Goal: Task Accomplishment & Management: Manage account settings

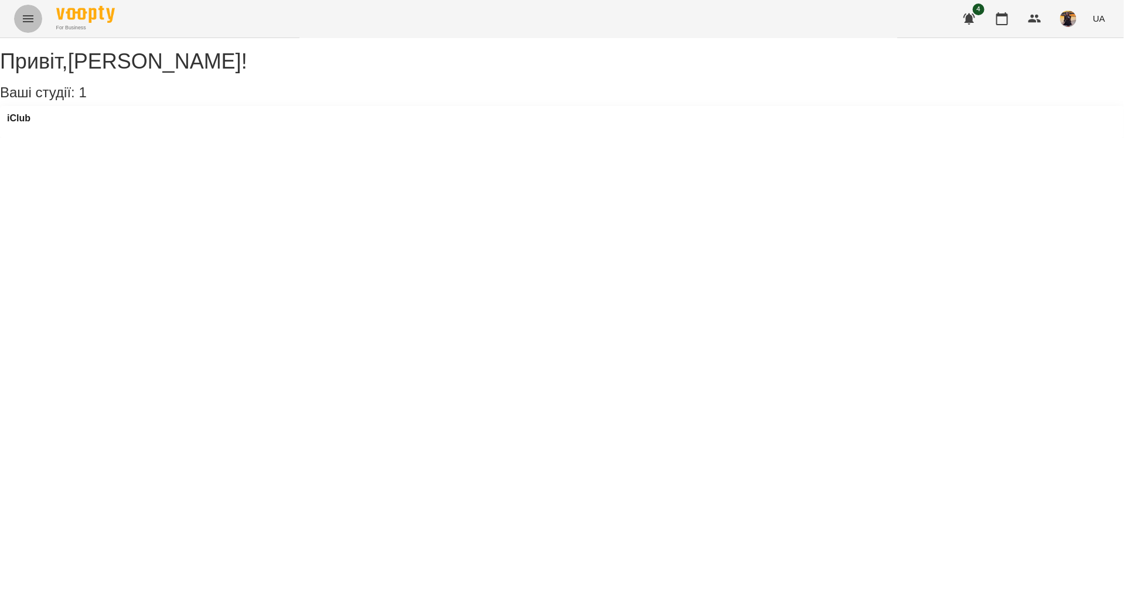
click at [35, 18] on button "Menu" at bounding box center [28, 19] width 28 height 28
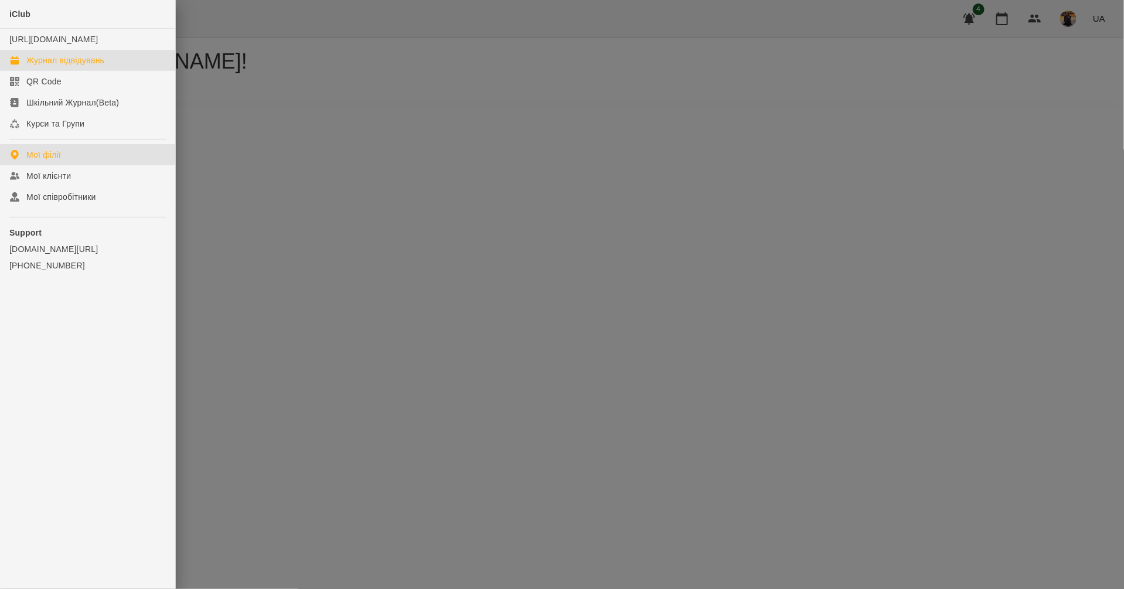
click at [62, 66] on div "Журнал відвідувань" at bounding box center [65, 61] width 78 height 12
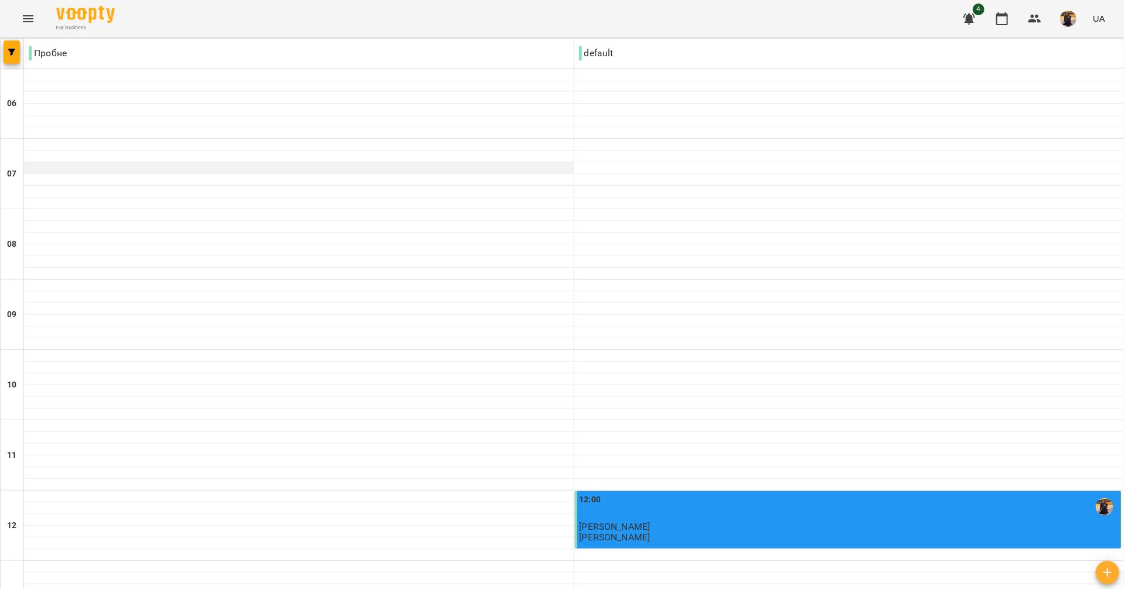
scroll to position [308, 0]
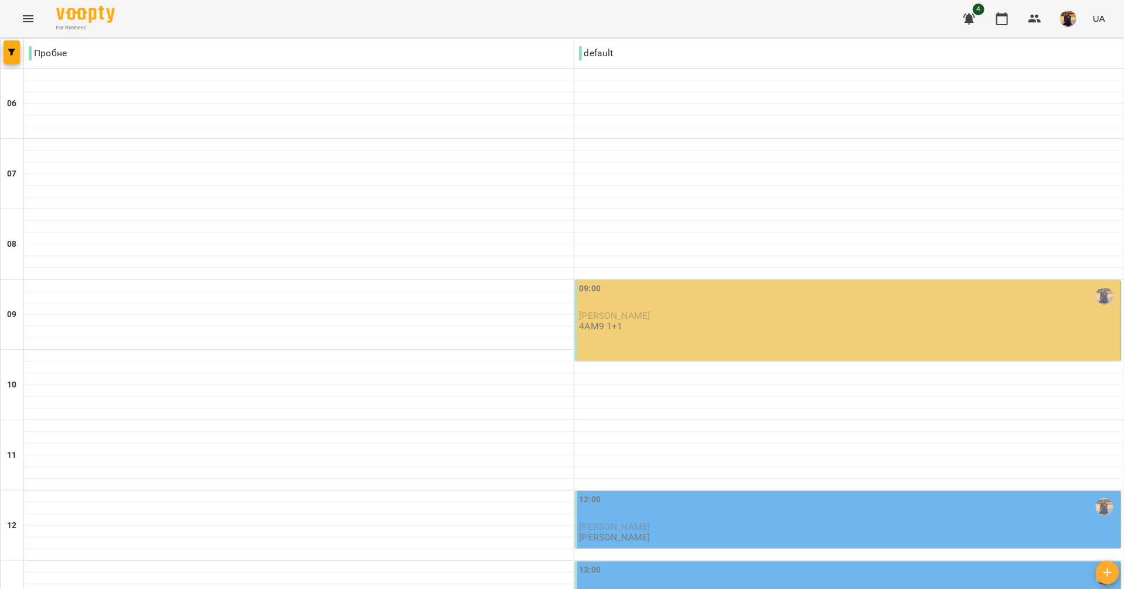
scroll to position [118, 0]
click at [671, 311] on div "[PERSON_NAME]" at bounding box center [849, 316] width 539 height 11
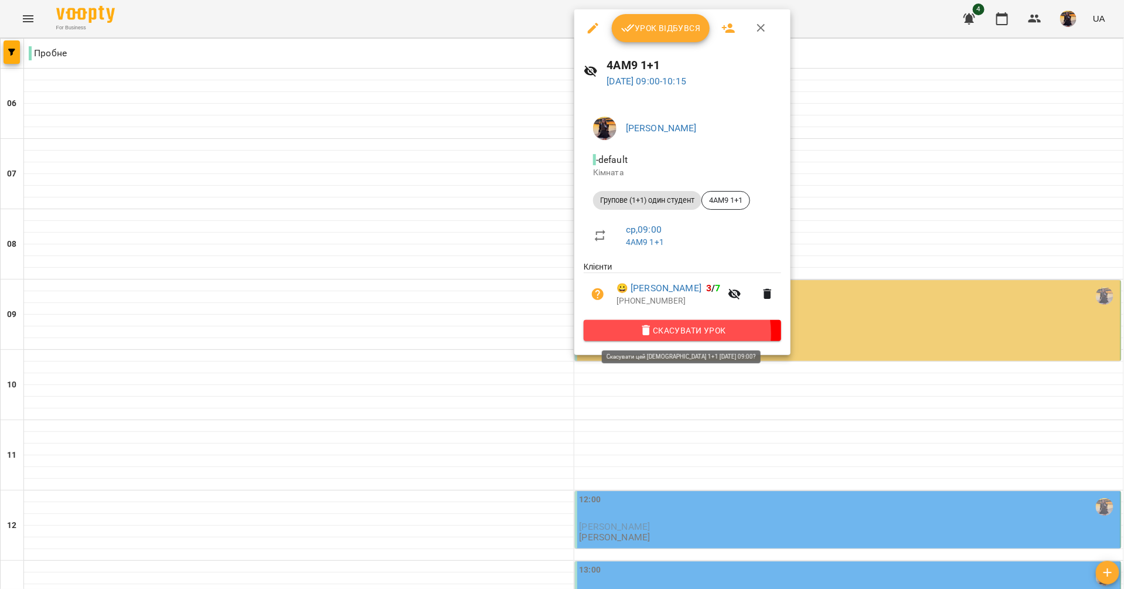
click at [666, 335] on span "Скасувати Урок" at bounding box center [682, 331] width 179 height 14
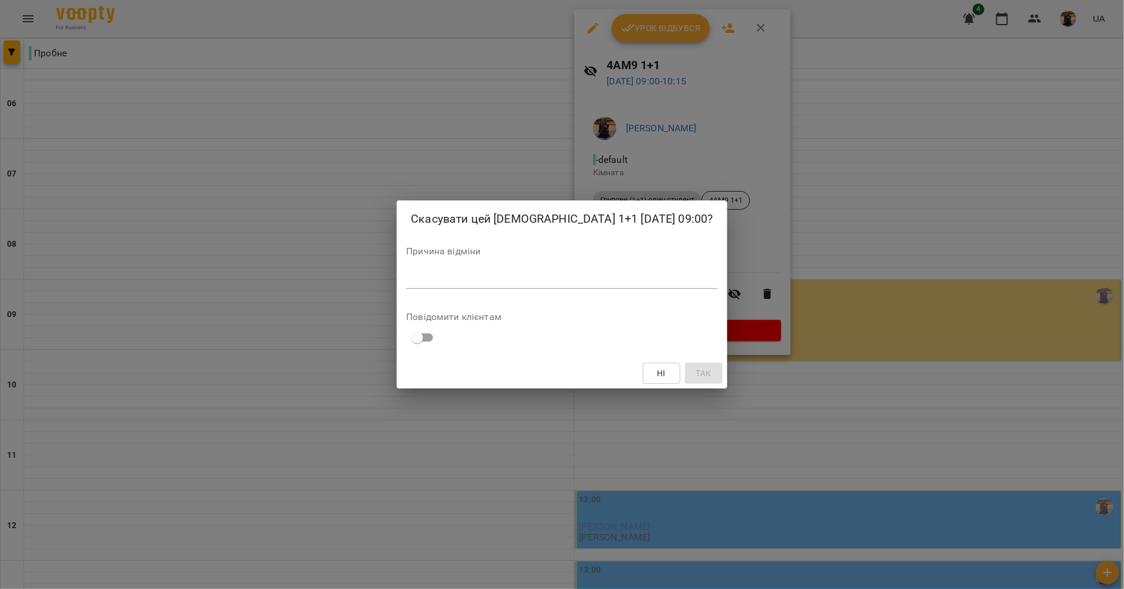
click at [562, 280] on textarea at bounding box center [561, 279] width 311 height 11
type textarea "**********"
click at [696, 376] on span "Так" at bounding box center [703, 373] width 15 height 14
